Goal: Navigation & Orientation: Find specific page/section

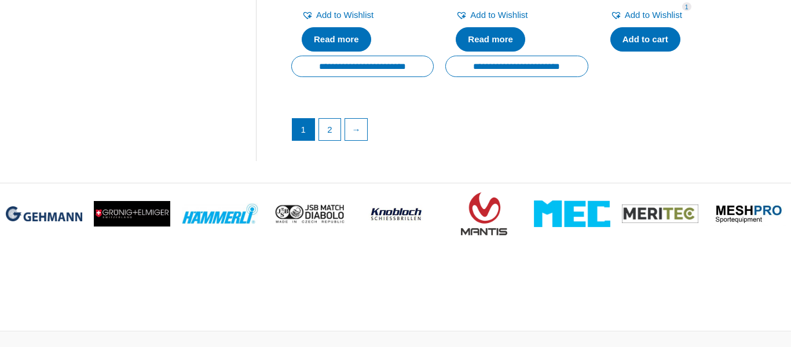
scroll to position [1838, 0]
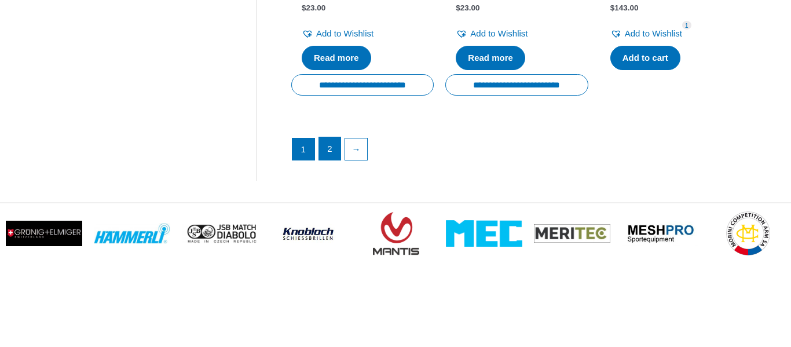
click at [335, 160] on link "2" at bounding box center [330, 148] width 22 height 23
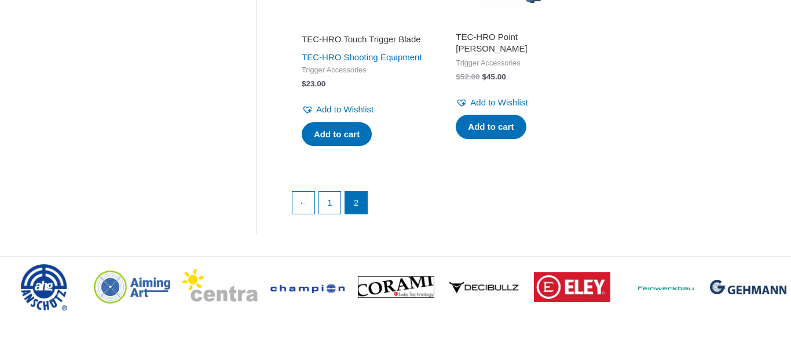
scroll to position [424, 0]
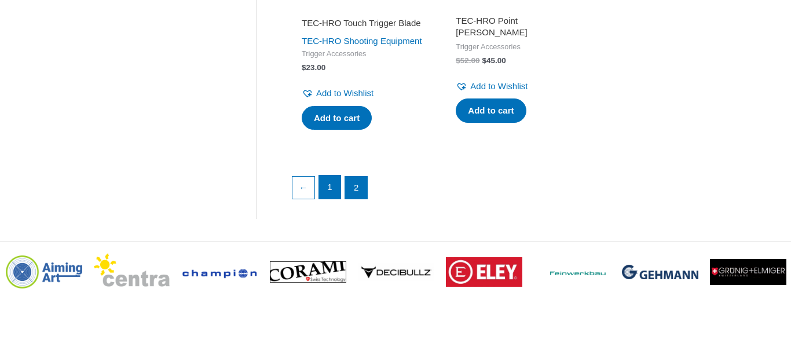
click at [337, 199] on link "1" at bounding box center [330, 187] width 22 height 23
